Goal: Task Accomplishment & Management: Manage account settings

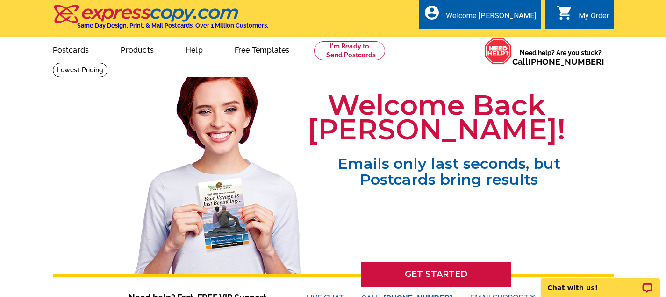
click at [585, 17] on div "My Order" at bounding box center [593, 18] width 30 height 14
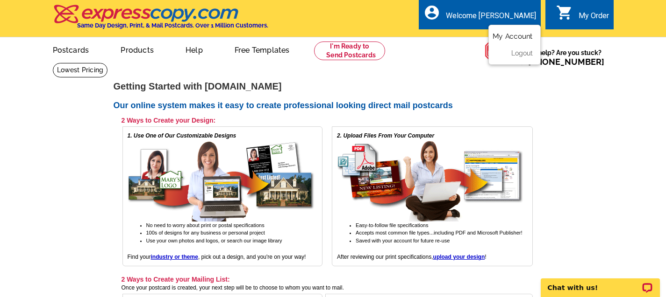
click at [506, 38] on link "My Account" at bounding box center [512, 36] width 40 height 8
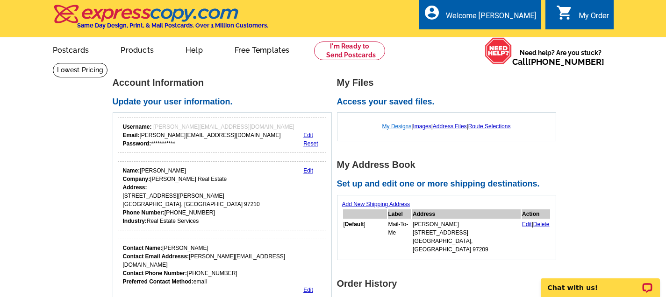
click at [396, 126] on link "My Designs" at bounding box center [396, 126] width 29 height 7
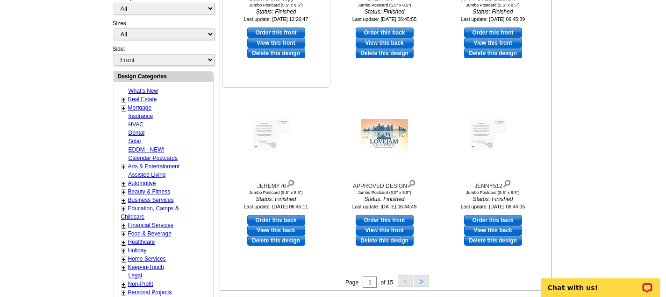
scroll to position [283, 0]
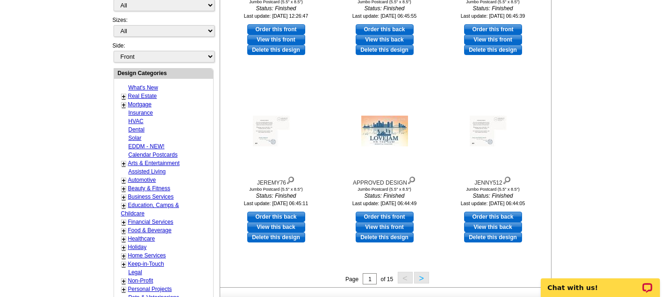
click at [423, 280] on button ">" at bounding box center [421, 278] width 15 height 12
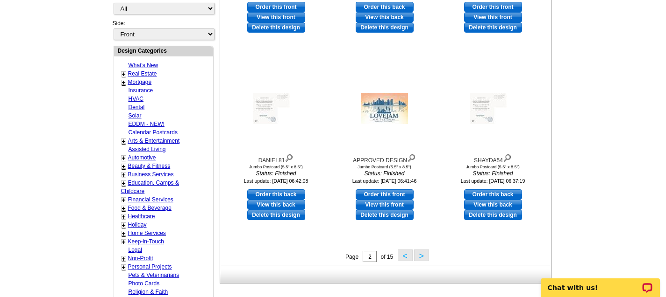
scroll to position [307, 0]
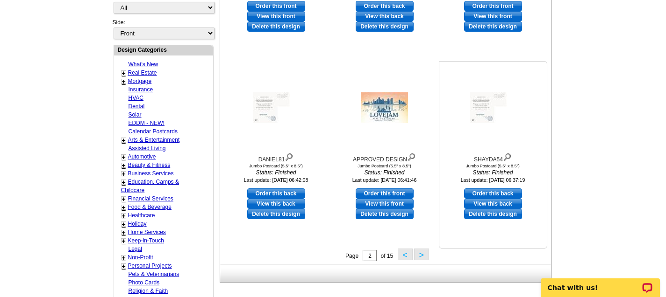
click at [494, 134] on div at bounding box center [492, 108] width 103 height 84
click at [491, 205] on link "View this back" at bounding box center [493, 204] width 58 height 10
click at [492, 125] on div at bounding box center [492, 108] width 103 height 84
click at [507, 156] on img at bounding box center [507, 156] width 9 height 10
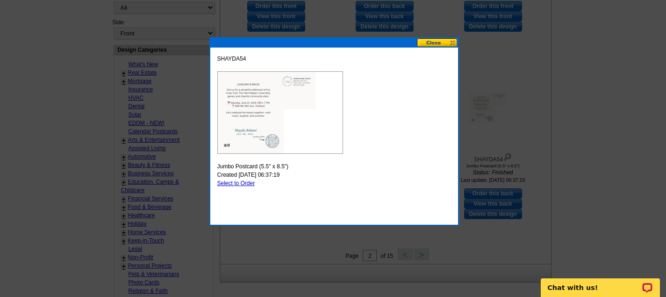
click at [451, 42] on button at bounding box center [437, 42] width 41 height 9
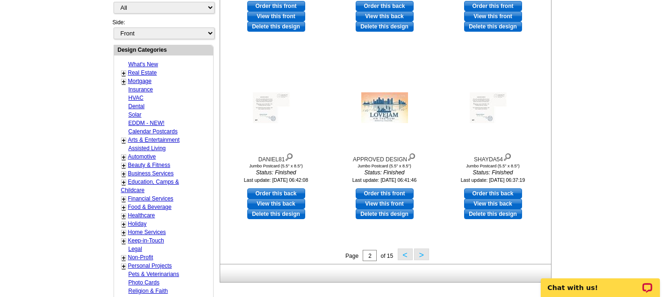
click at [424, 257] on button ">" at bounding box center [421, 255] width 15 height 12
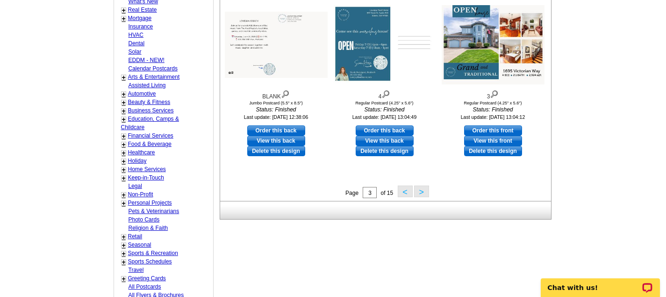
scroll to position [382, 0]
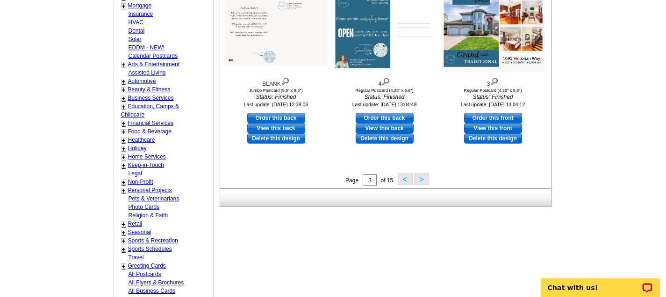
click at [419, 180] on button ">" at bounding box center [421, 179] width 15 height 12
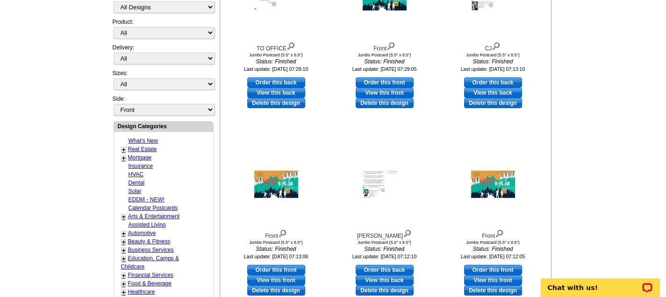
scroll to position [231, 0]
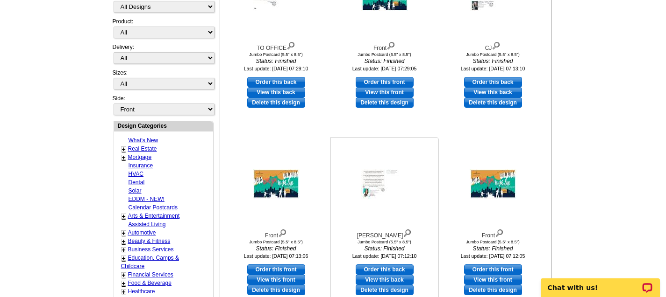
click at [377, 193] on img at bounding box center [384, 184] width 47 height 30
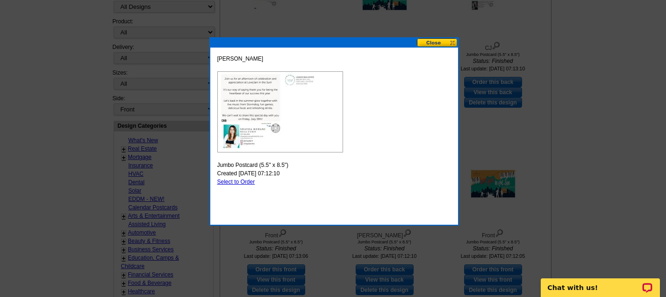
click at [448, 42] on button at bounding box center [437, 42] width 41 height 9
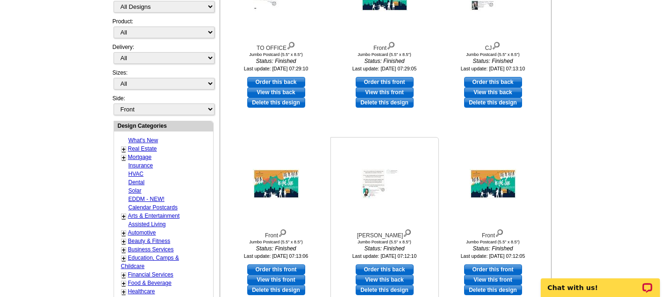
click at [390, 278] on link "View this back" at bounding box center [384, 280] width 58 height 10
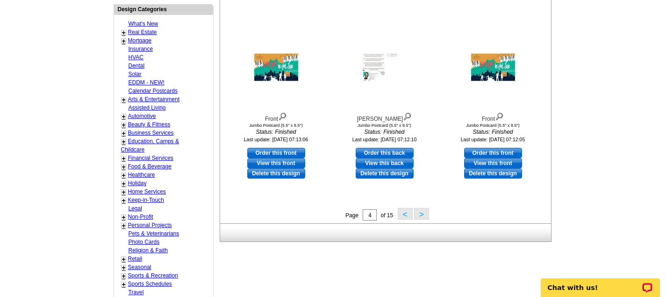
scroll to position [354, 0]
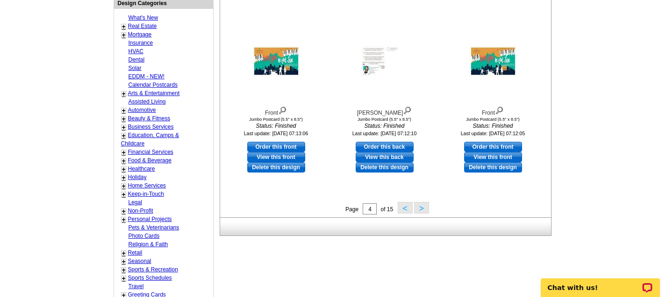
click at [423, 211] on button ">" at bounding box center [421, 208] width 15 height 12
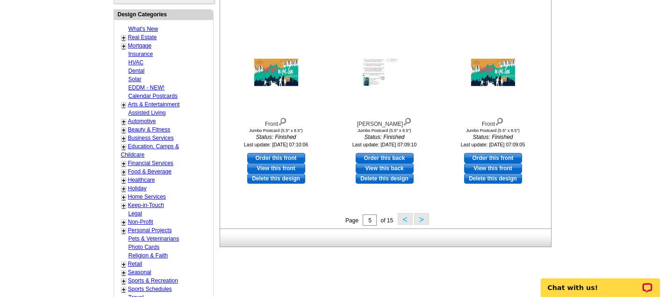
scroll to position [343, 0]
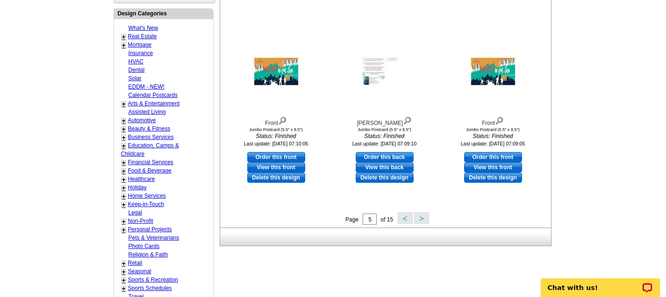
click at [423, 219] on button ">" at bounding box center [421, 218] width 15 height 12
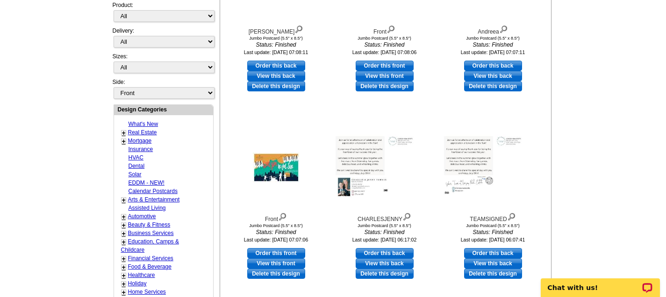
scroll to position [248, 0]
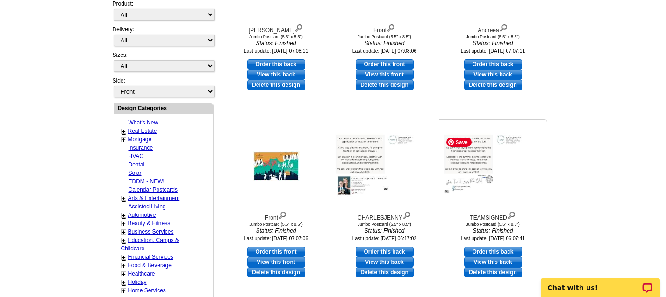
click at [473, 160] on img at bounding box center [492, 166] width 103 height 66
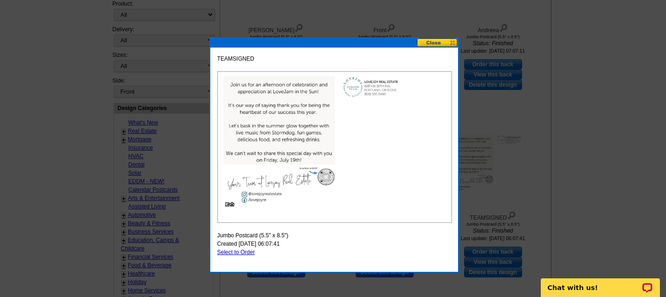
click at [439, 43] on button at bounding box center [437, 42] width 41 height 9
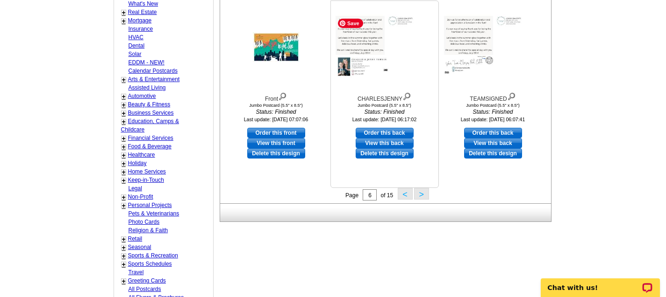
scroll to position [381, 0]
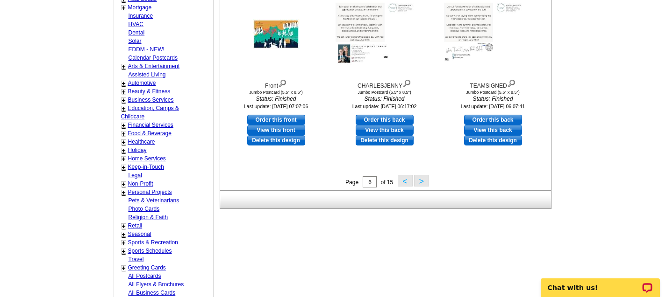
click at [421, 181] on button ">" at bounding box center [421, 181] width 15 height 12
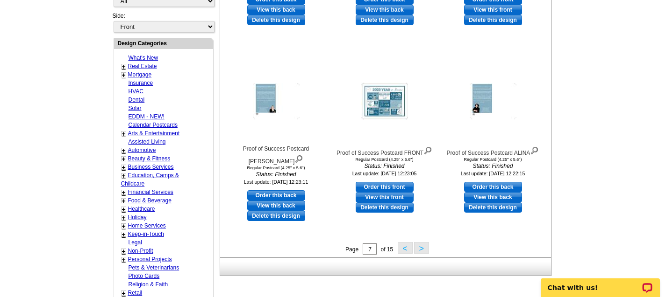
scroll to position [319, 0]
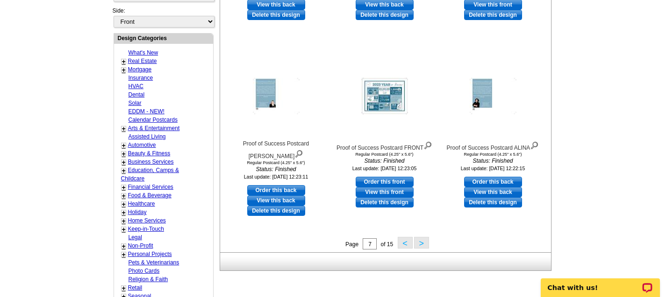
click at [419, 243] on button ">" at bounding box center [421, 243] width 15 height 12
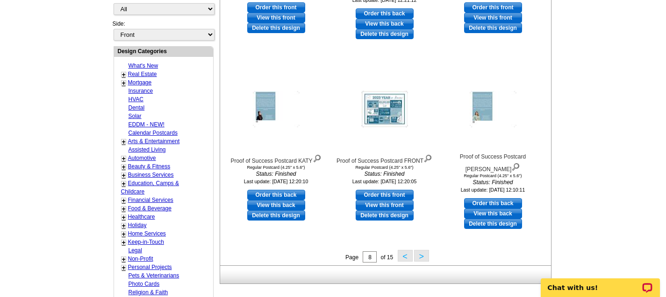
scroll to position [309, 0]
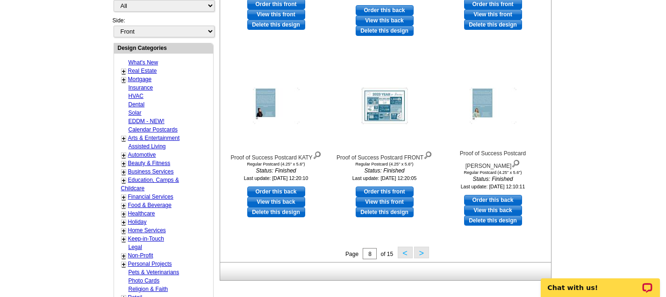
click at [420, 253] on button ">" at bounding box center [421, 253] width 15 height 12
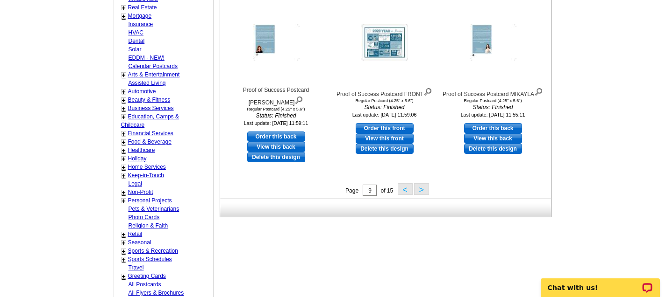
scroll to position [372, 0]
click at [423, 191] on button ">" at bounding box center [421, 190] width 15 height 12
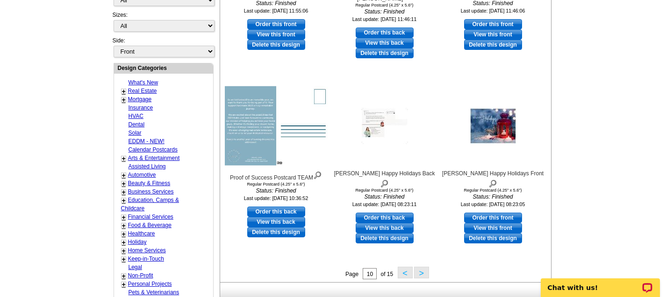
scroll to position [302, 0]
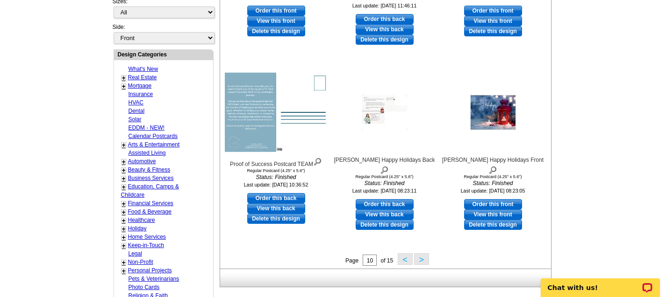
click at [420, 257] on button ">" at bounding box center [421, 260] width 15 height 12
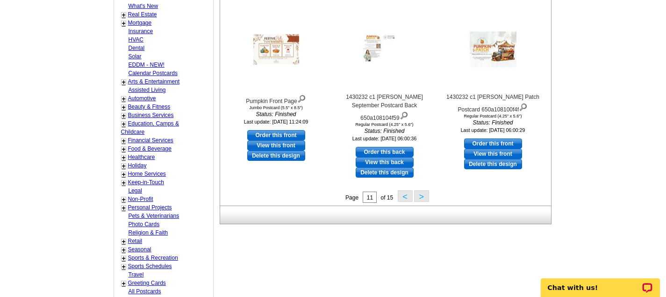
scroll to position [369, 0]
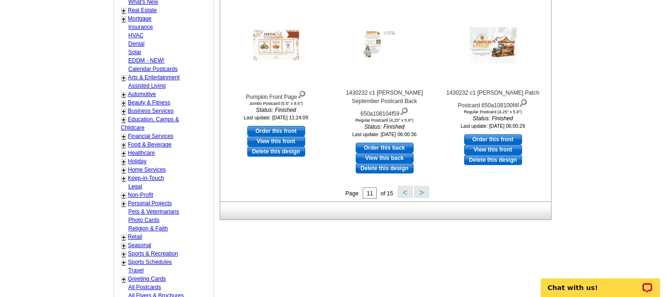
click at [417, 191] on button ">" at bounding box center [421, 192] width 15 height 12
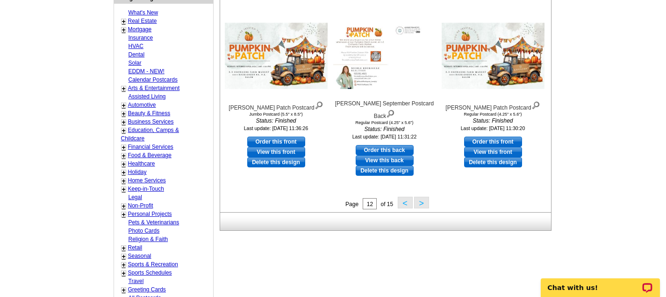
scroll to position [360, 0]
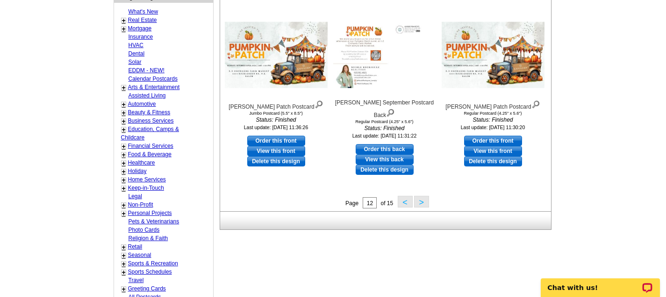
click at [421, 204] on button ">" at bounding box center [421, 202] width 15 height 12
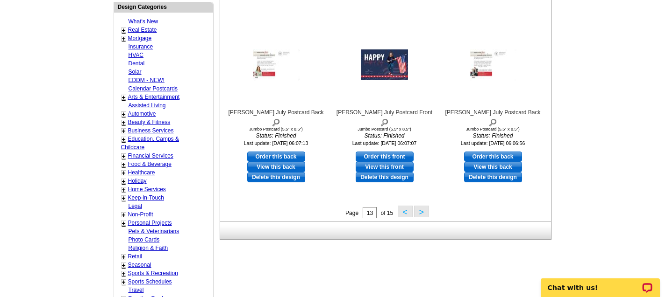
scroll to position [358, 0]
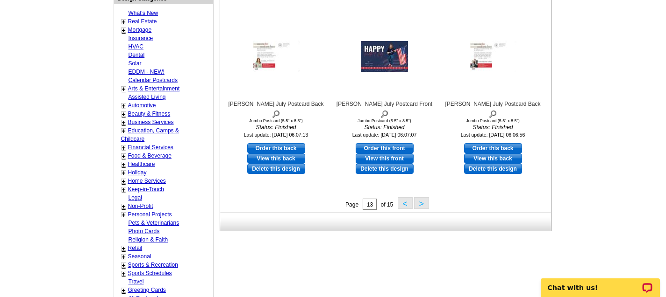
click at [421, 201] on button ">" at bounding box center [421, 204] width 15 height 12
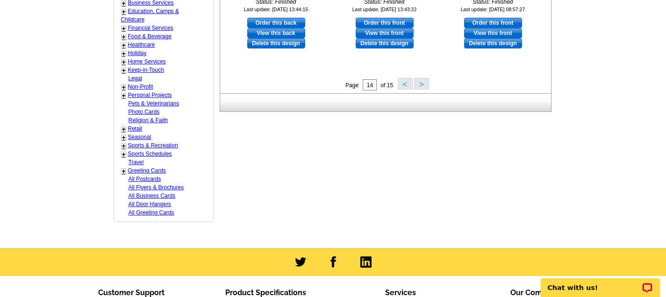
scroll to position [479, 0]
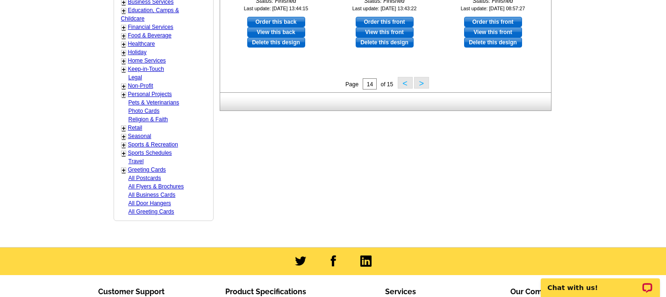
click at [419, 85] on button ">" at bounding box center [421, 83] width 15 height 12
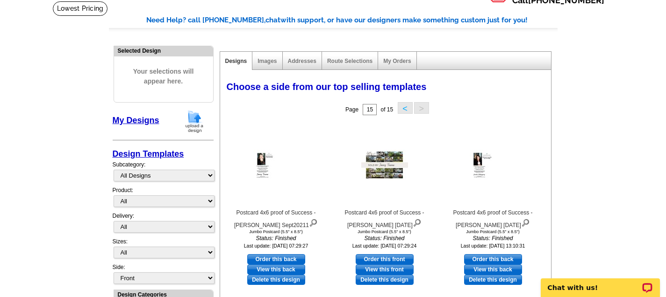
scroll to position [0, 0]
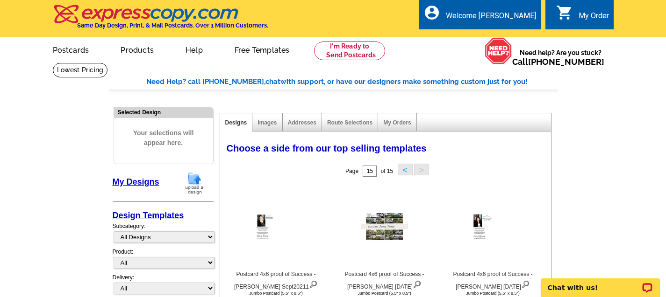
click at [595, 15] on div "My Order" at bounding box center [593, 18] width 30 height 14
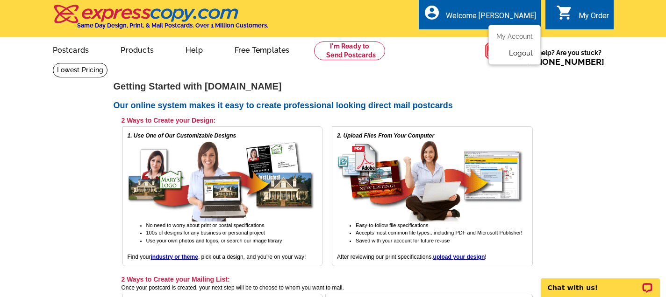
click at [518, 52] on link "Logout" at bounding box center [521, 53] width 24 height 8
